Goal: Task Accomplishment & Management: Manage account settings

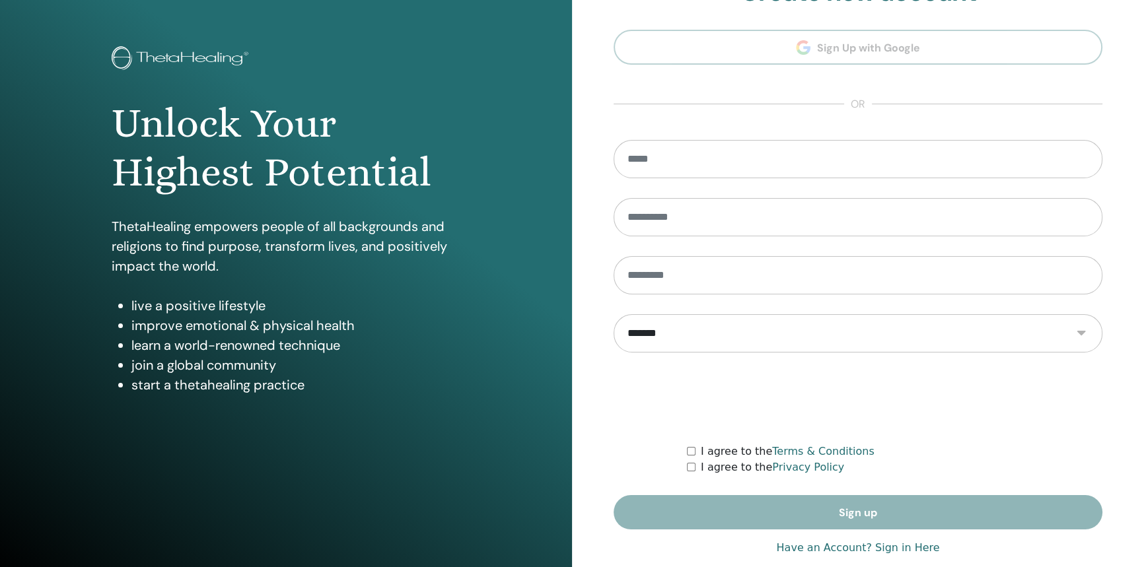
scroll to position [66, 0]
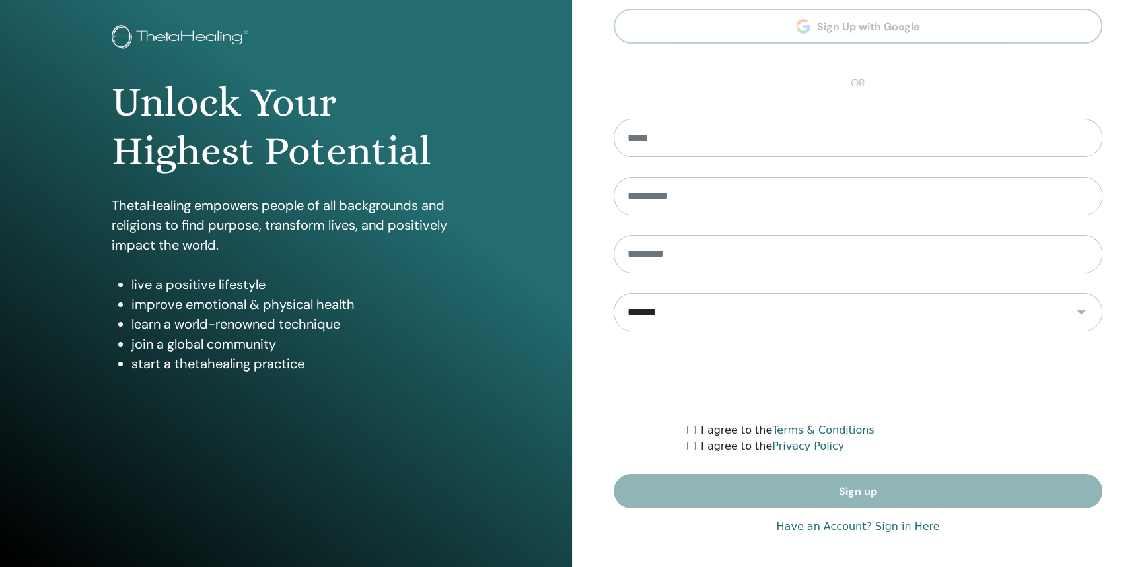
click at [879, 527] on link "Have an Account? Sign in Here" at bounding box center [857, 527] width 163 height 16
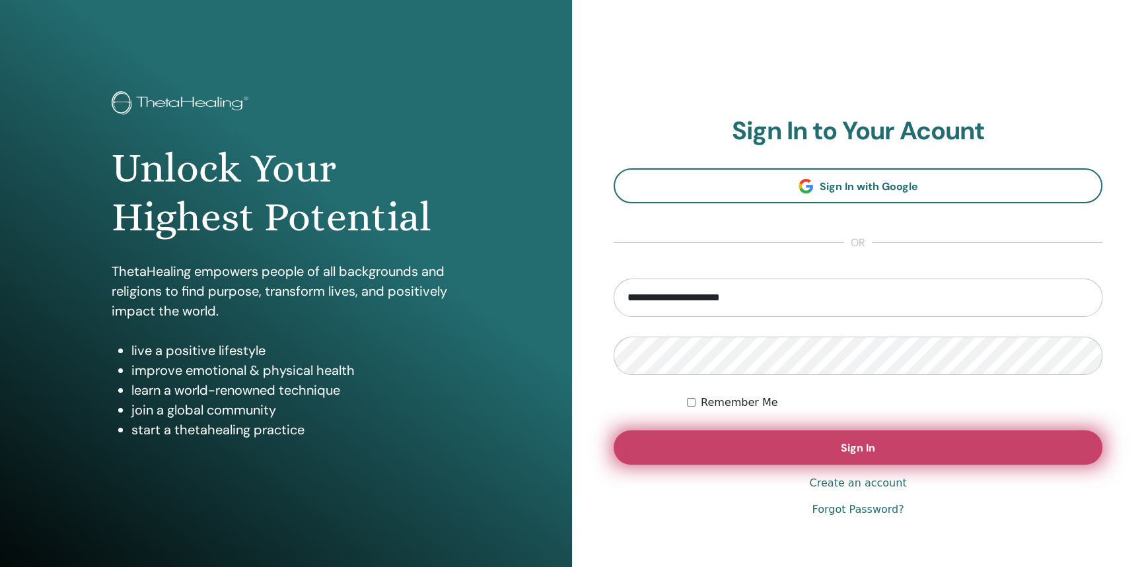
click at [855, 446] on span "Sign In" at bounding box center [858, 448] width 34 height 14
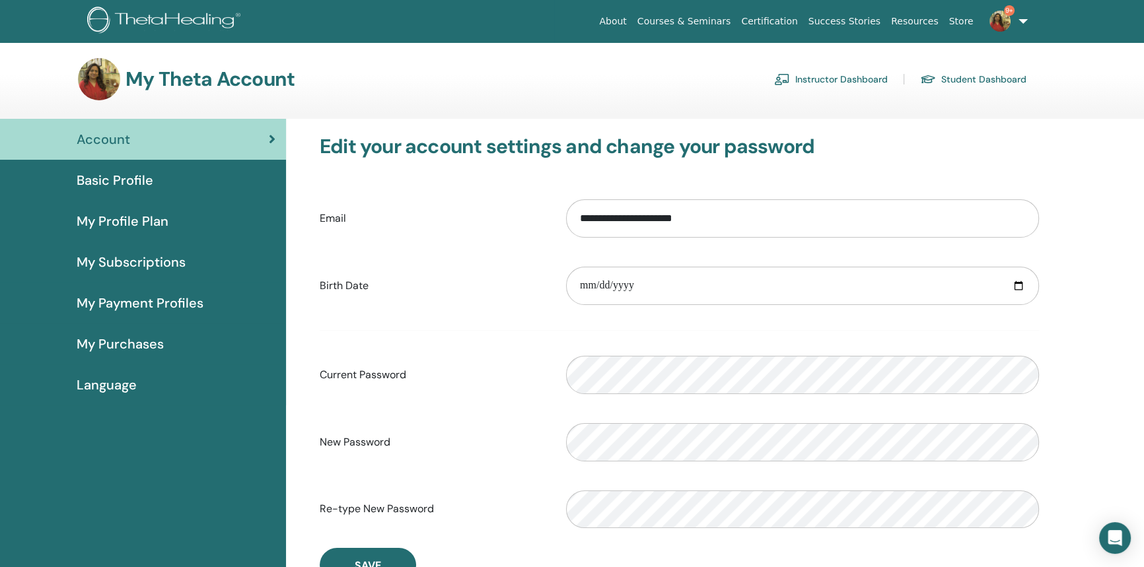
click at [161, 180] on div "Basic Profile" at bounding box center [143, 180] width 265 height 20
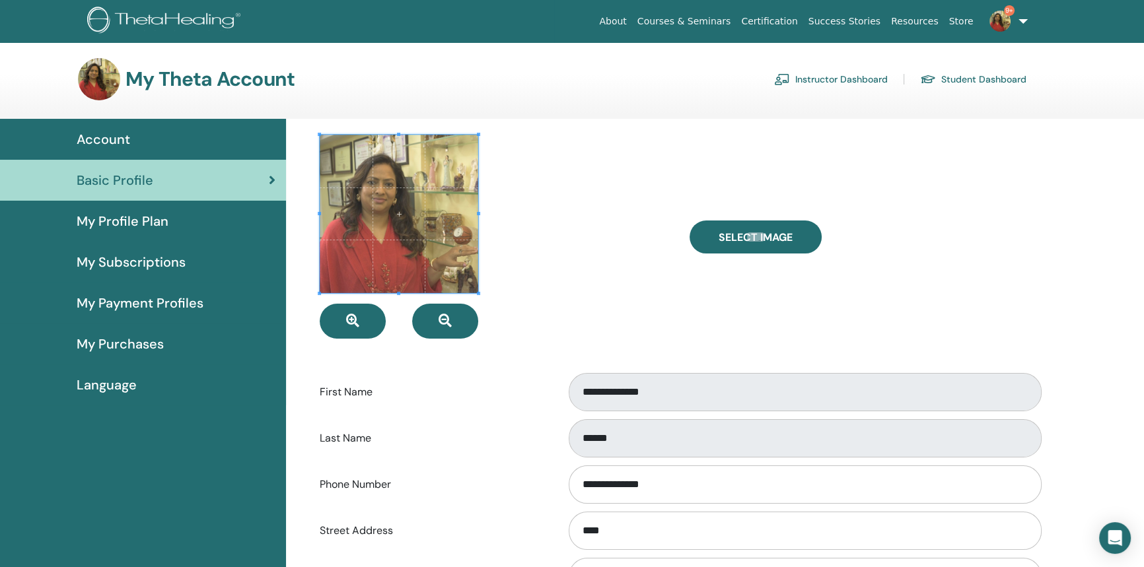
click at [809, 79] on link "Instructor Dashboard" at bounding box center [831, 79] width 114 height 21
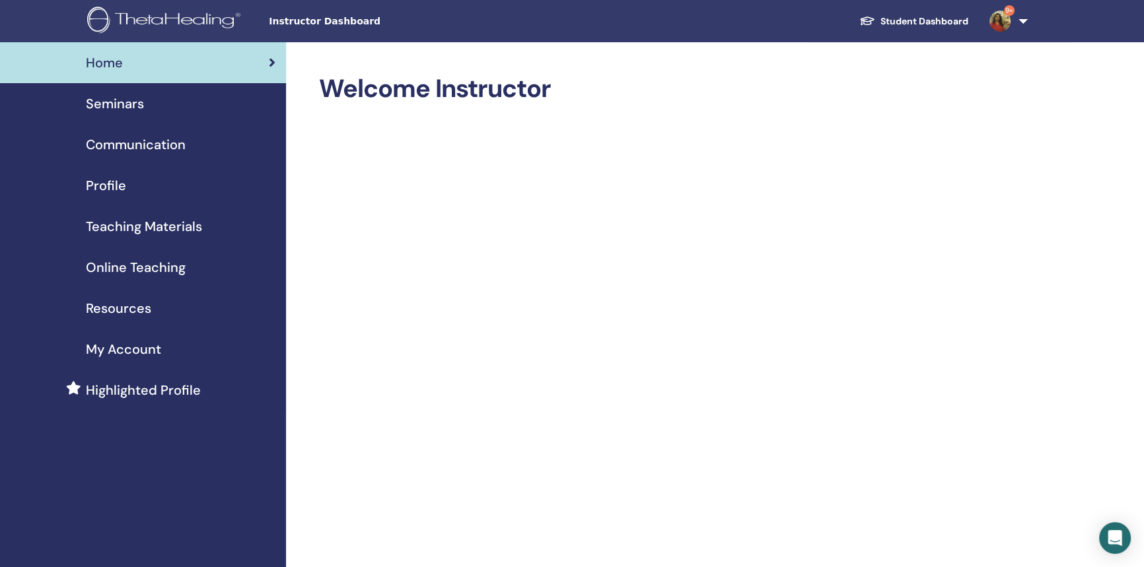
click at [143, 95] on div "Seminars" at bounding box center [143, 104] width 265 height 20
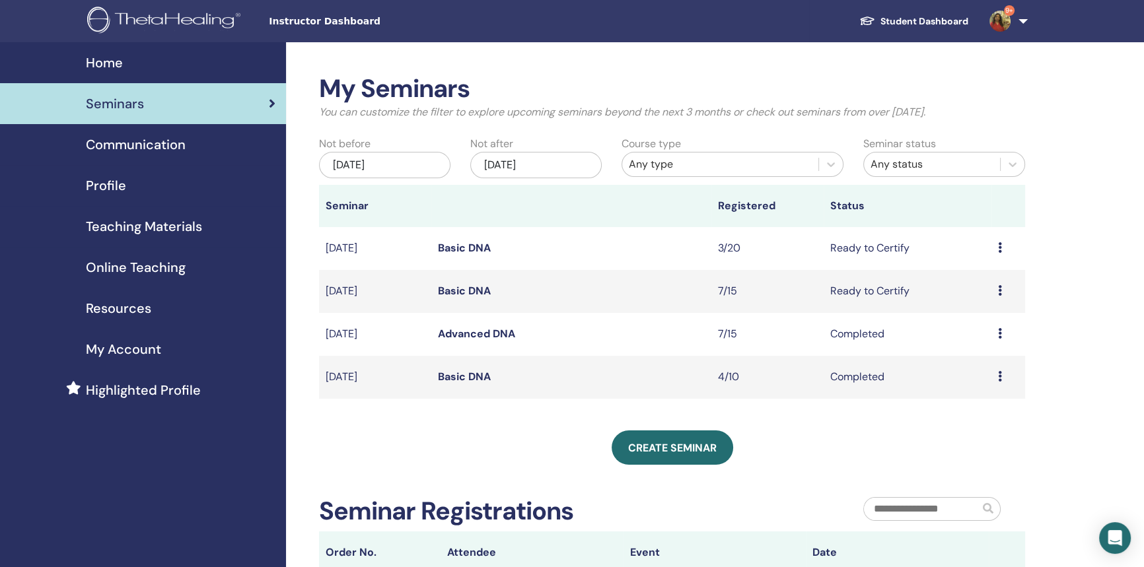
click at [994, 248] on td "Preview Edit Attendees Cancel" at bounding box center [1008, 248] width 34 height 43
click at [996, 248] on td "Preview Edit Attendees Cancel" at bounding box center [1008, 248] width 34 height 43
click at [1005, 244] on div "Preview Edit Attendees Cancel" at bounding box center [1008, 248] width 20 height 16
click at [998, 290] on link "Attendees" at bounding box center [980, 295] width 50 height 14
